Goal: Information Seeking & Learning: Learn about a topic

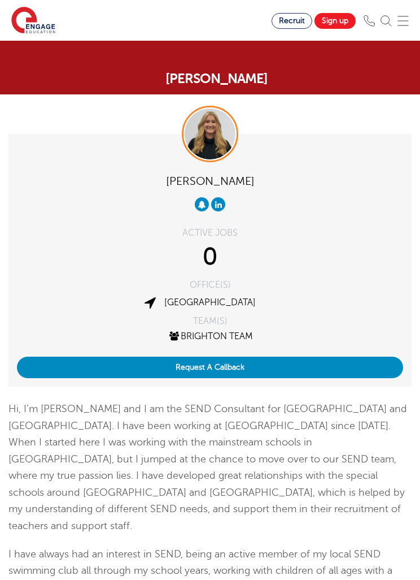
click at [235, 237] on div "ACTIVE JOBS" at bounding box center [210, 232] width 387 height 9
click at [212, 305] on link "[GEOGRAPHIC_DATA]" at bounding box center [210, 302] width 92 height 10
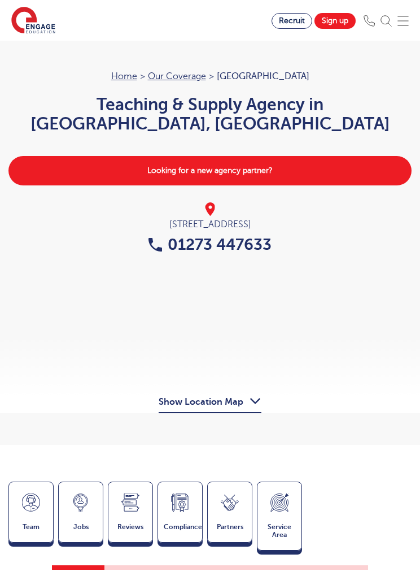
click at [206, 76] on link "Our coverage" at bounding box center [177, 76] width 58 height 10
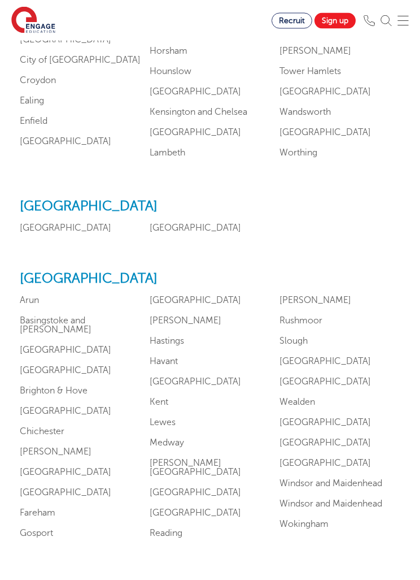
scroll to position [904, 0]
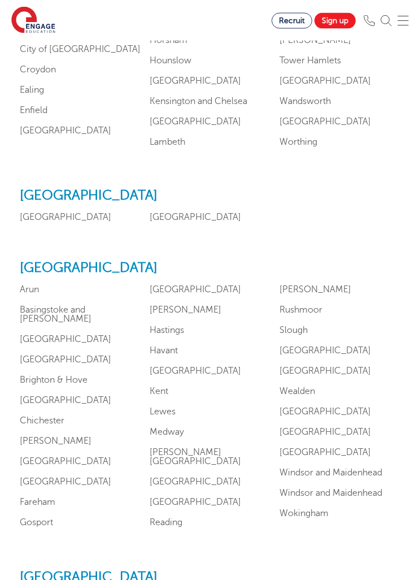
click at [150, 295] on link "Hampshire" at bounding box center [196, 290] width 92 height 10
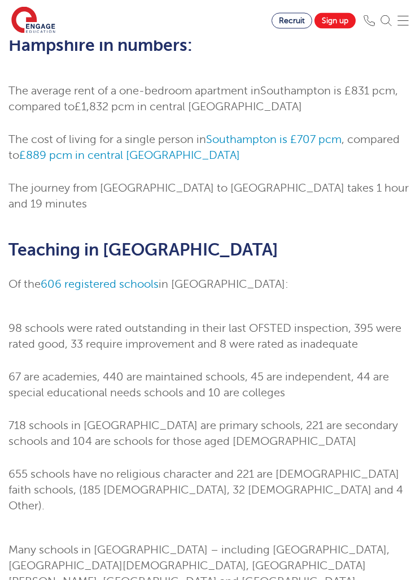
scroll to position [486, 0]
